Goal: Check status: Check status

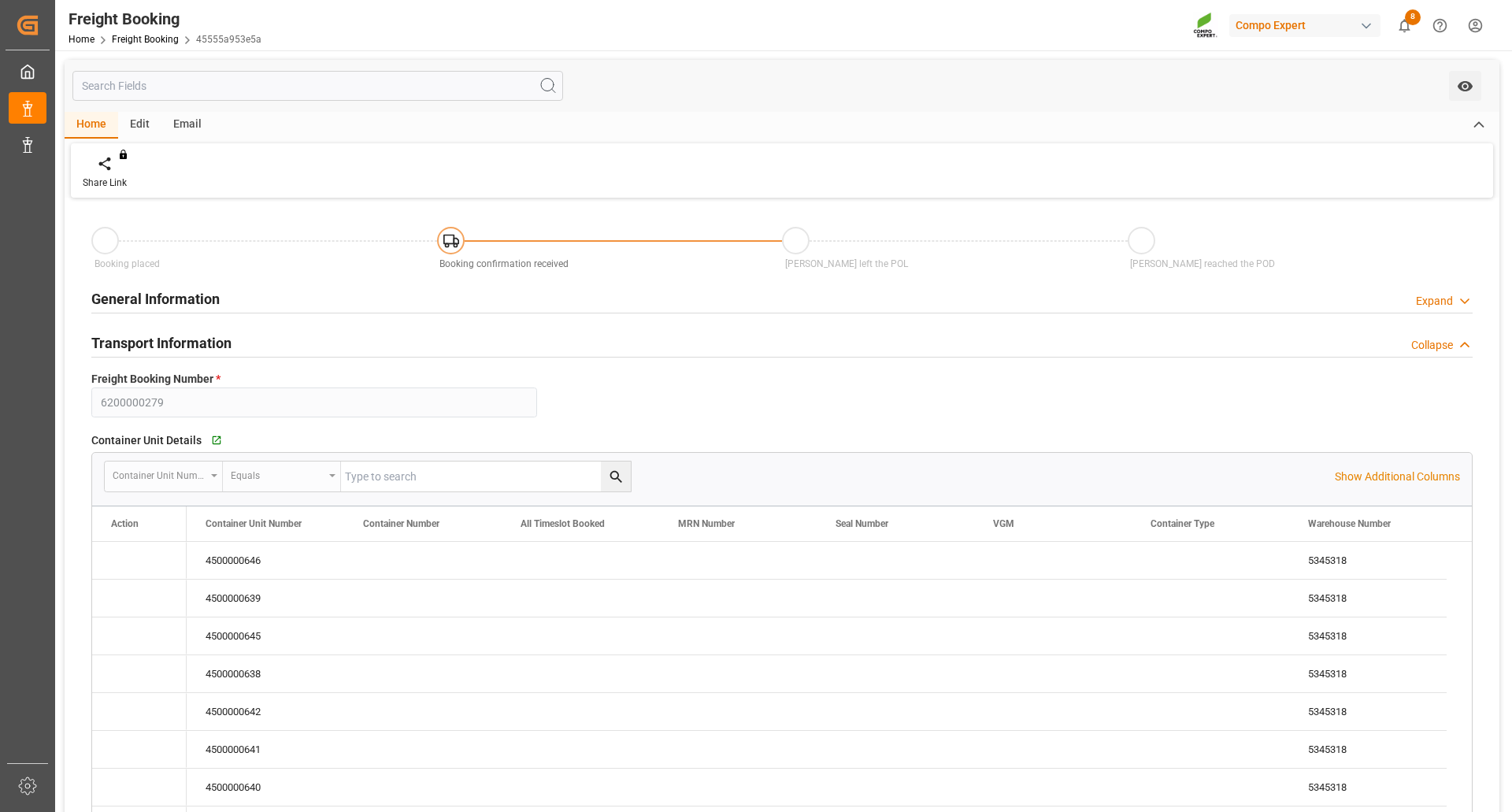
type input "[DATE] 09:00"
type input "[DATE] 01:00"
type input "[DATE] 09:00"
type input "[DATE] 22:00"
type input "[DATE] 05:00"
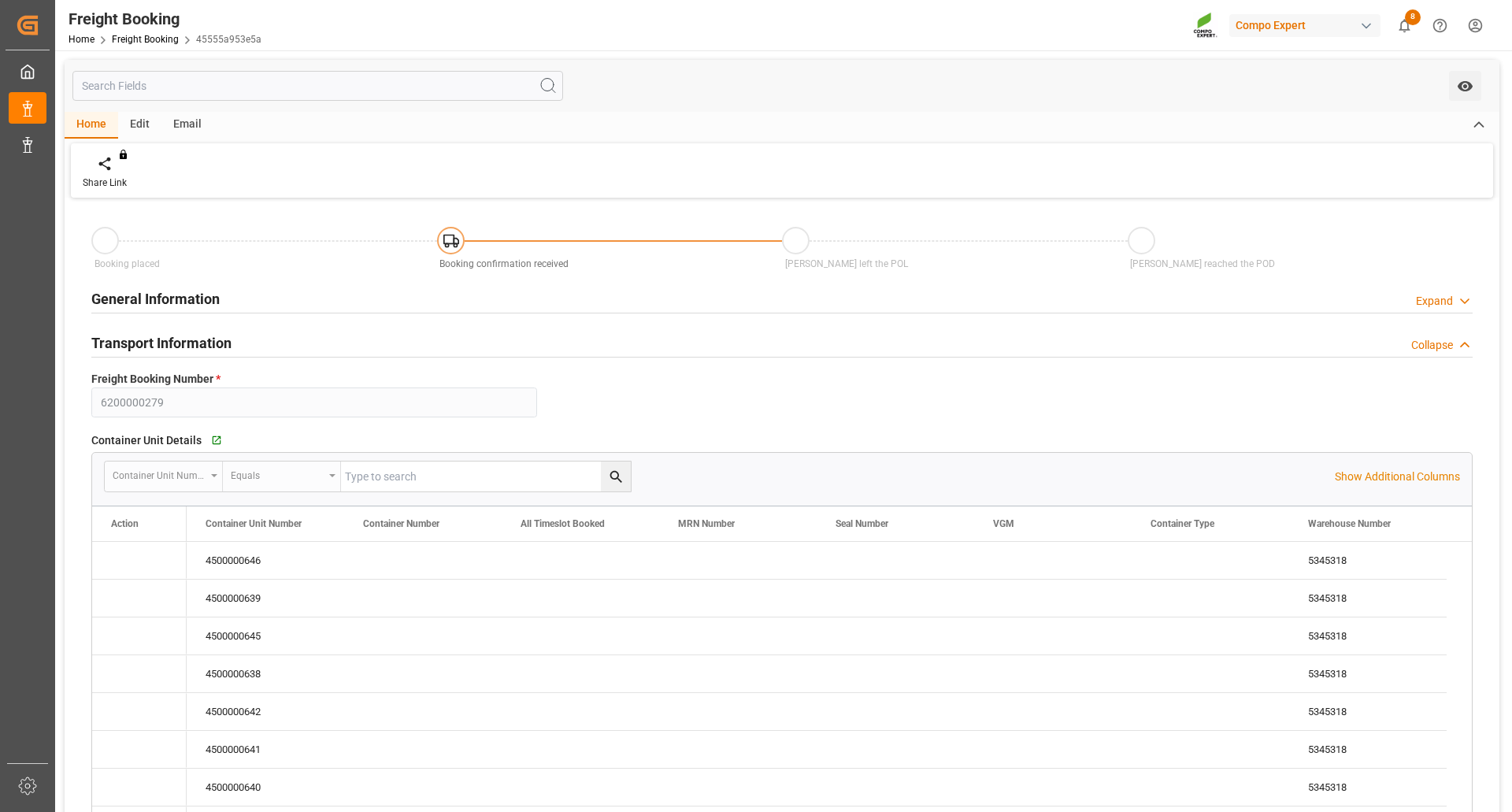
type input "[DATE] 15:37"
type input "[DATE] 09:13"
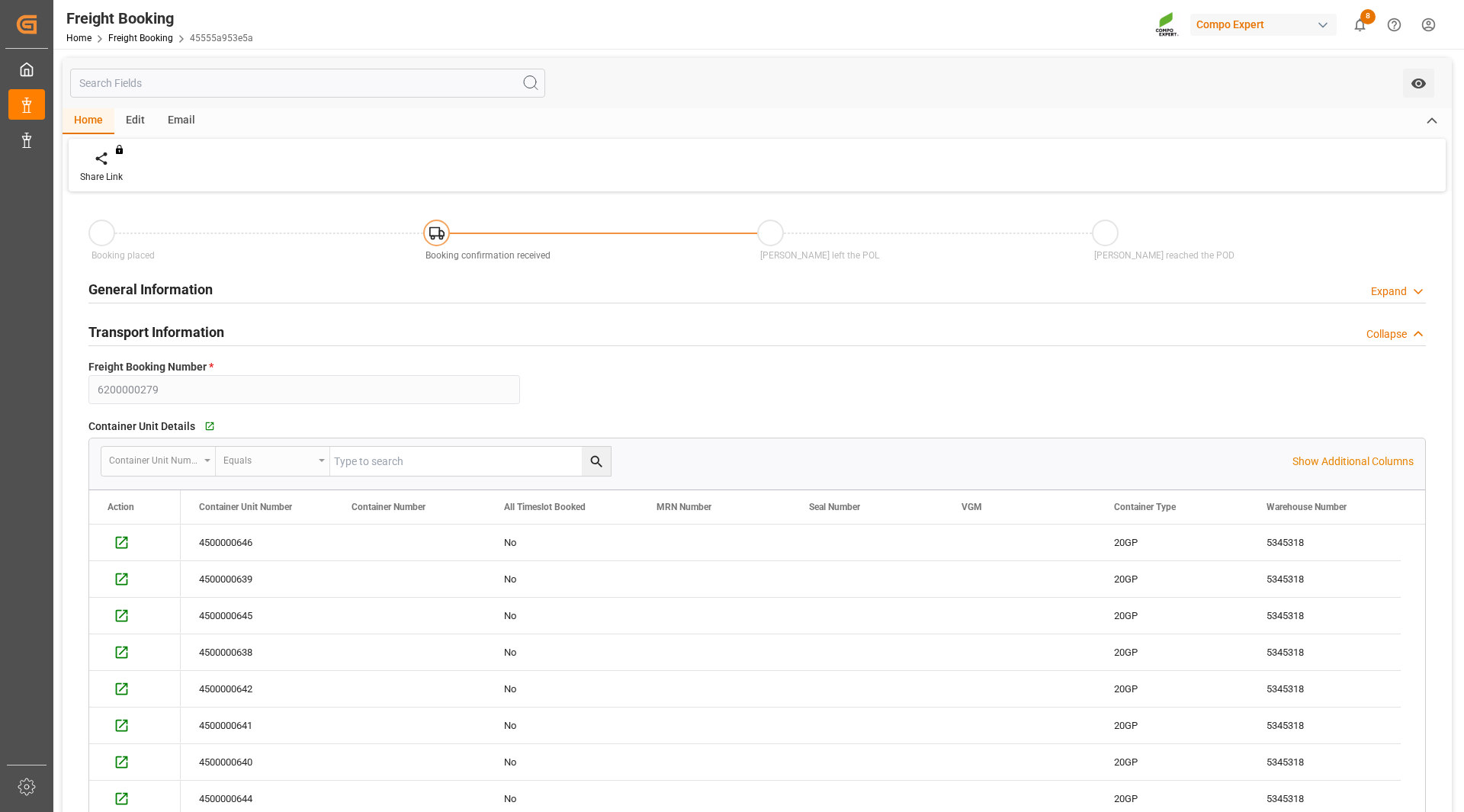
click at [762, 235] on div at bounding box center [770, 233] width 27 height 27
click at [1361, 19] on span "8" at bounding box center [1367, 17] width 15 height 15
